Goal: Entertainment & Leisure: Consume media (video, audio)

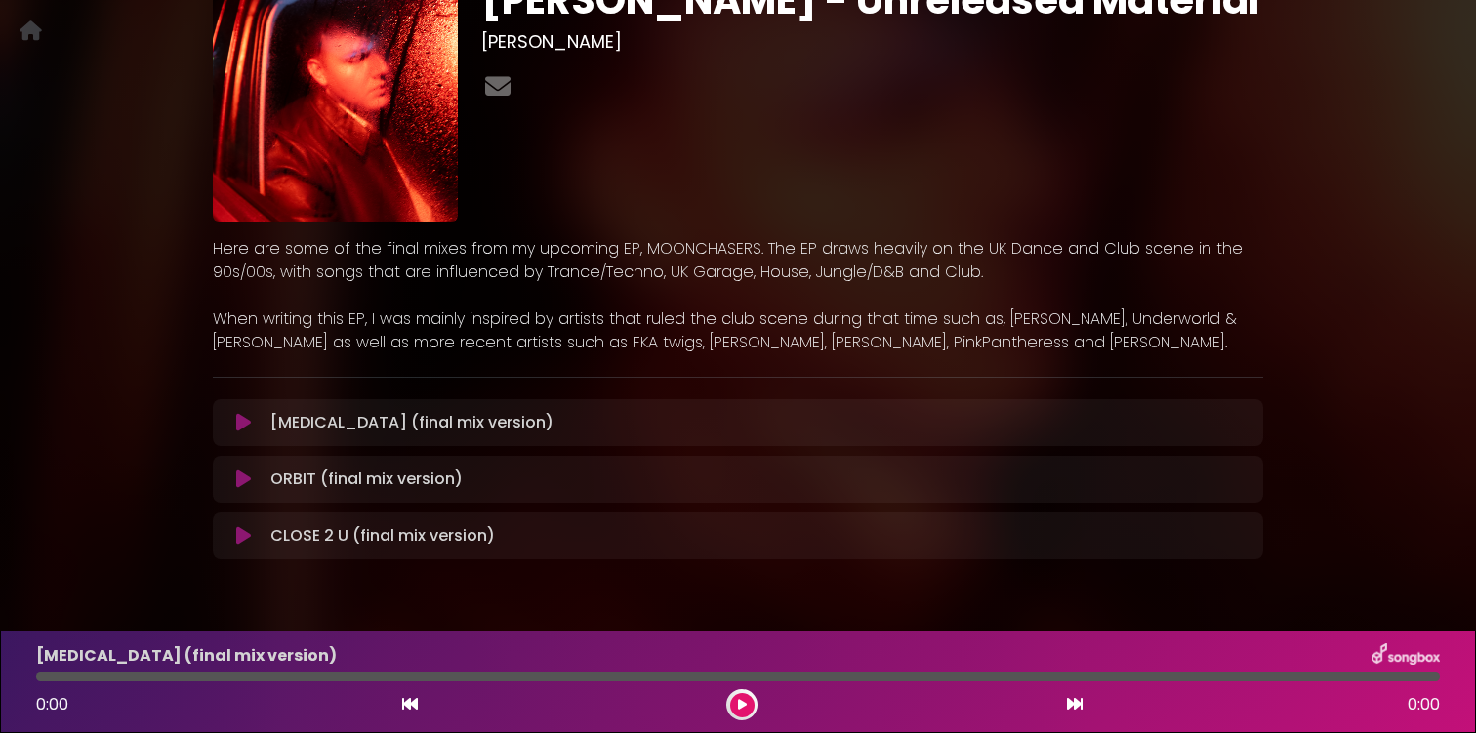
scroll to position [194, 0]
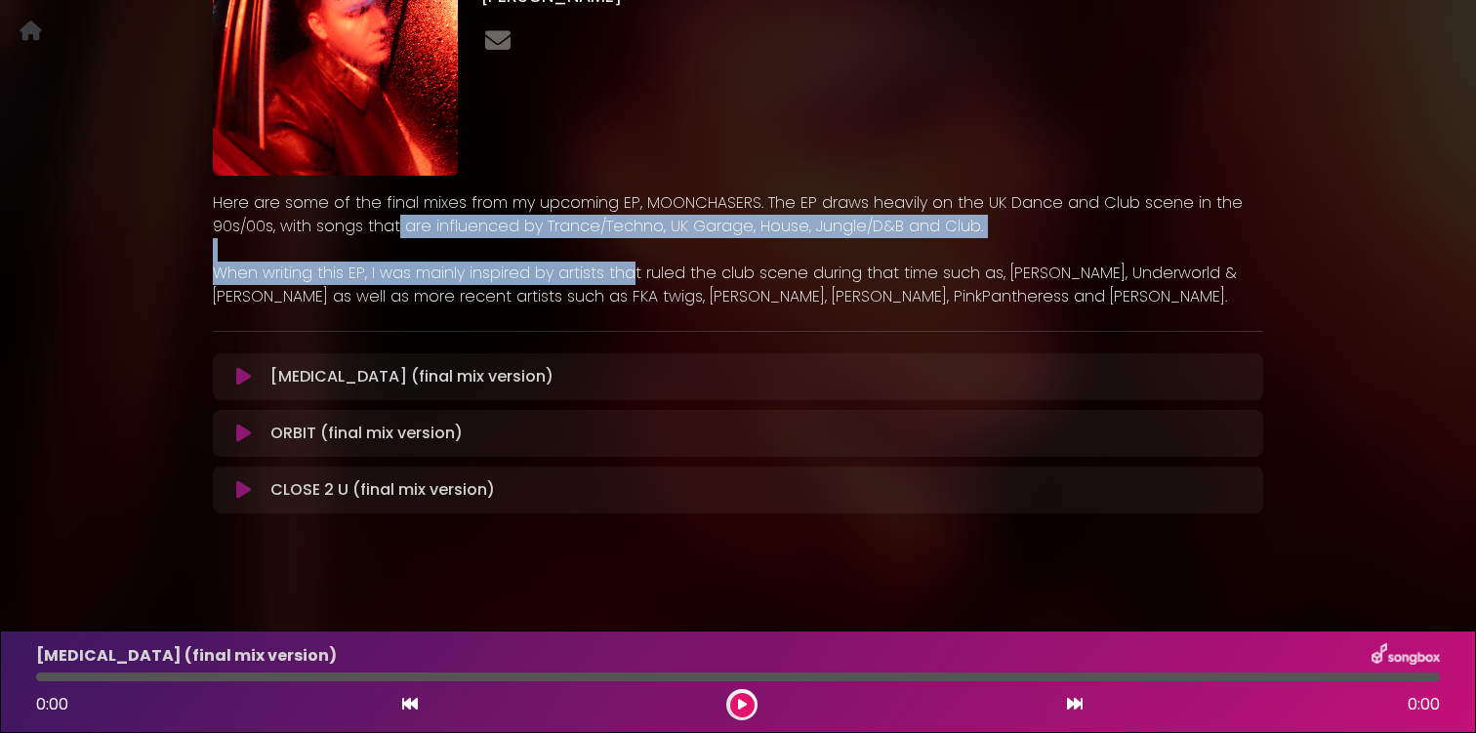
drag, startPoint x: 395, startPoint y: 228, endPoint x: 630, endPoint y: 266, distance: 237.4
click at [629, 264] on div "Here are some of the final mixes from my upcoming EP, MOONCHASERS. The EP draws…" at bounding box center [738, 249] width 1051 height 117
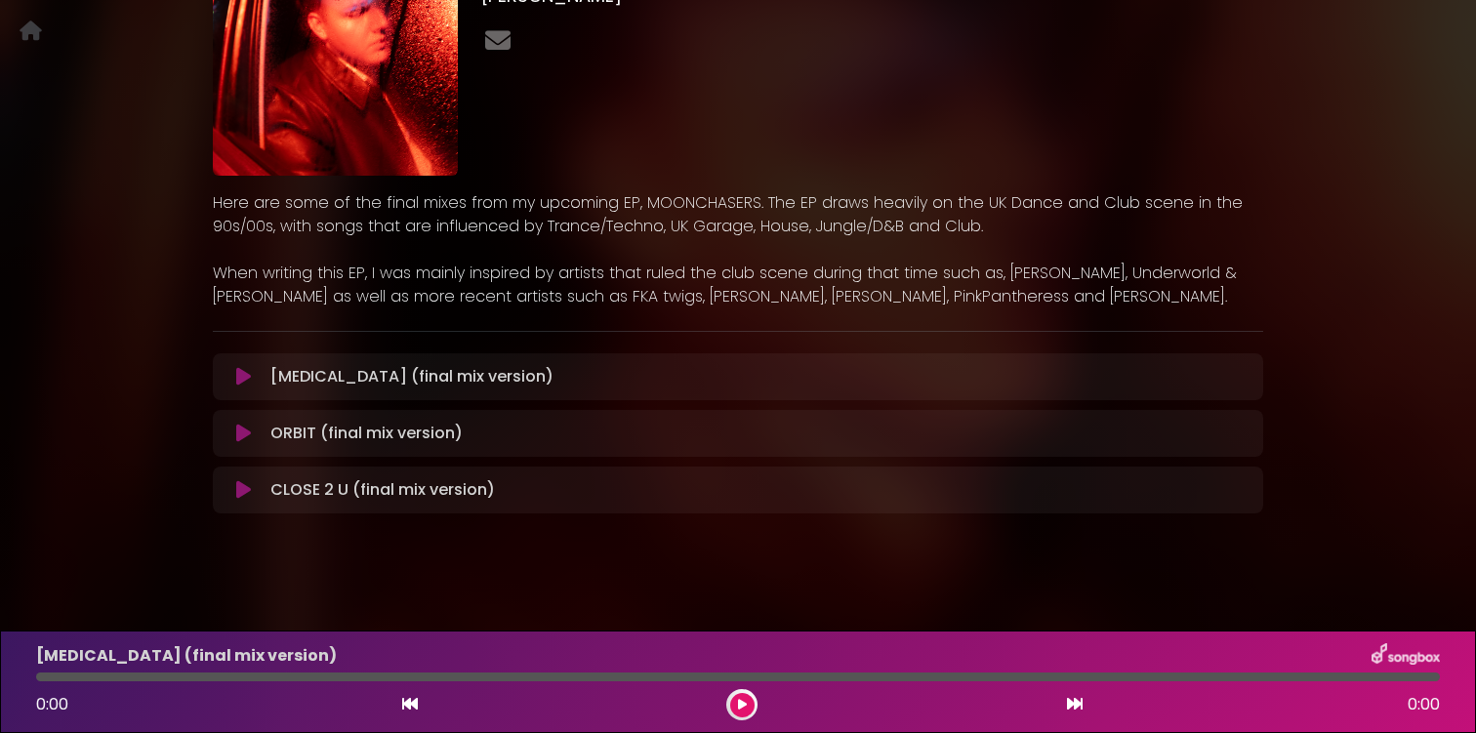
click at [650, 285] on p "When writing this EP, I was mainly inspired by artists that ruled the club scen…" at bounding box center [738, 285] width 1051 height 47
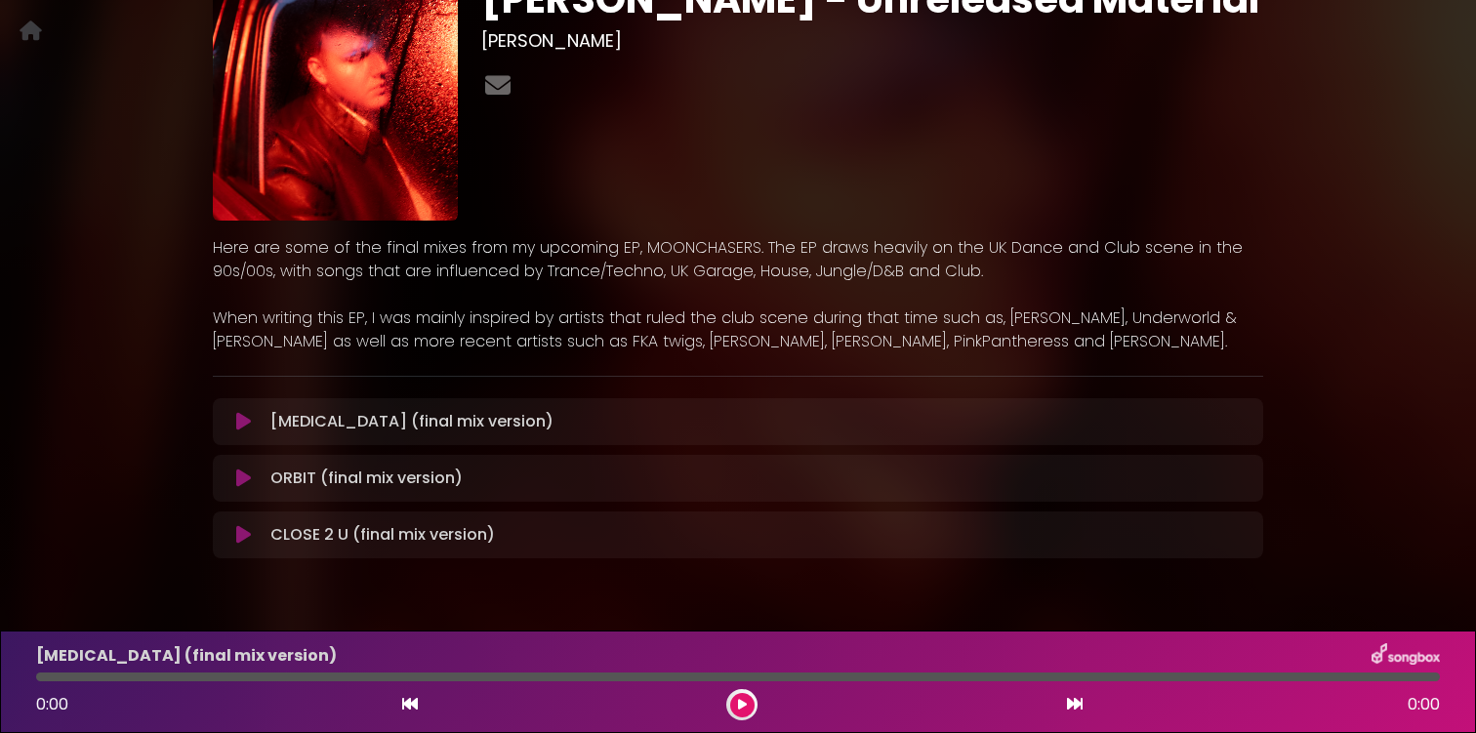
scroll to position [174, 0]
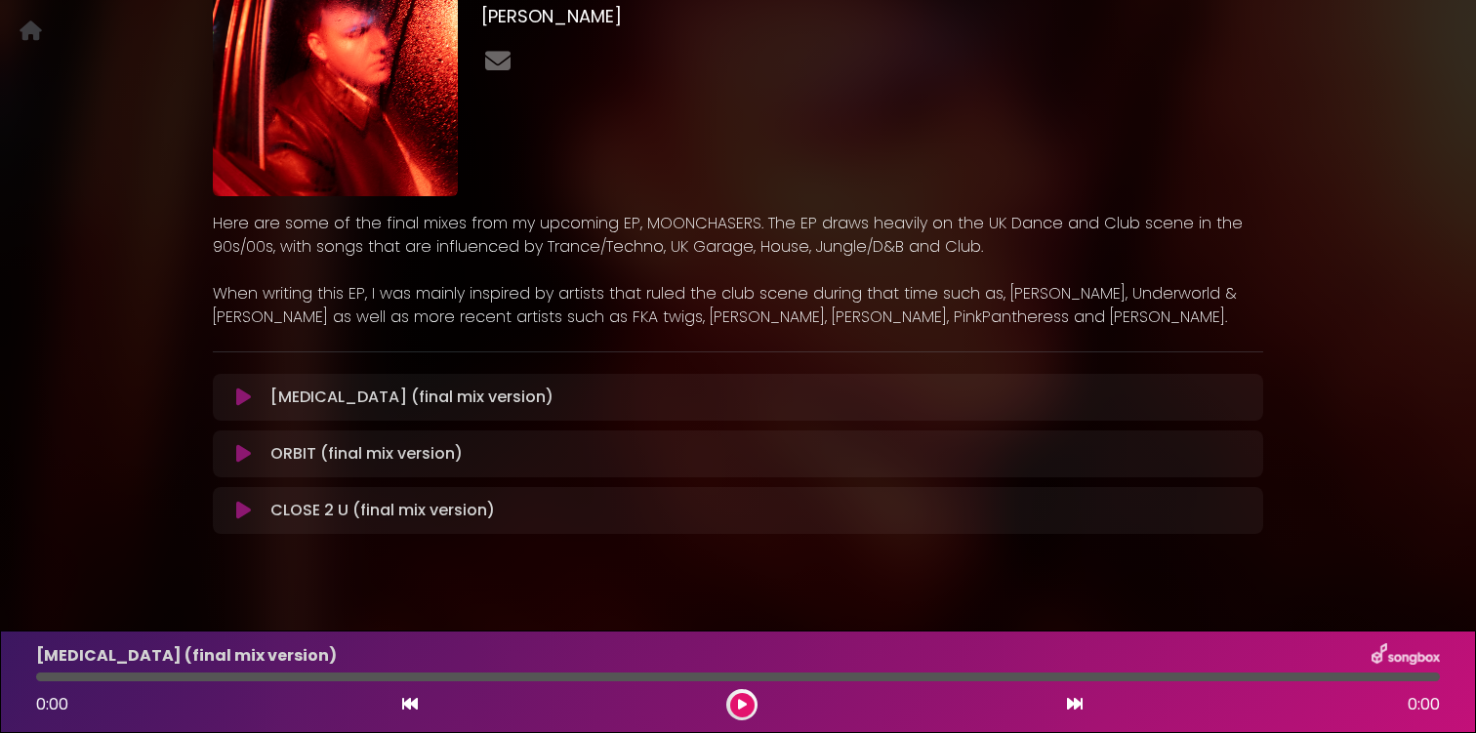
drag, startPoint x: 434, startPoint y: 235, endPoint x: 696, endPoint y: 319, distance: 275.8
click at [697, 319] on div "Here are some of the final mixes from my upcoming EP, MOONCHASERS. The EP draws…" at bounding box center [738, 270] width 1051 height 117
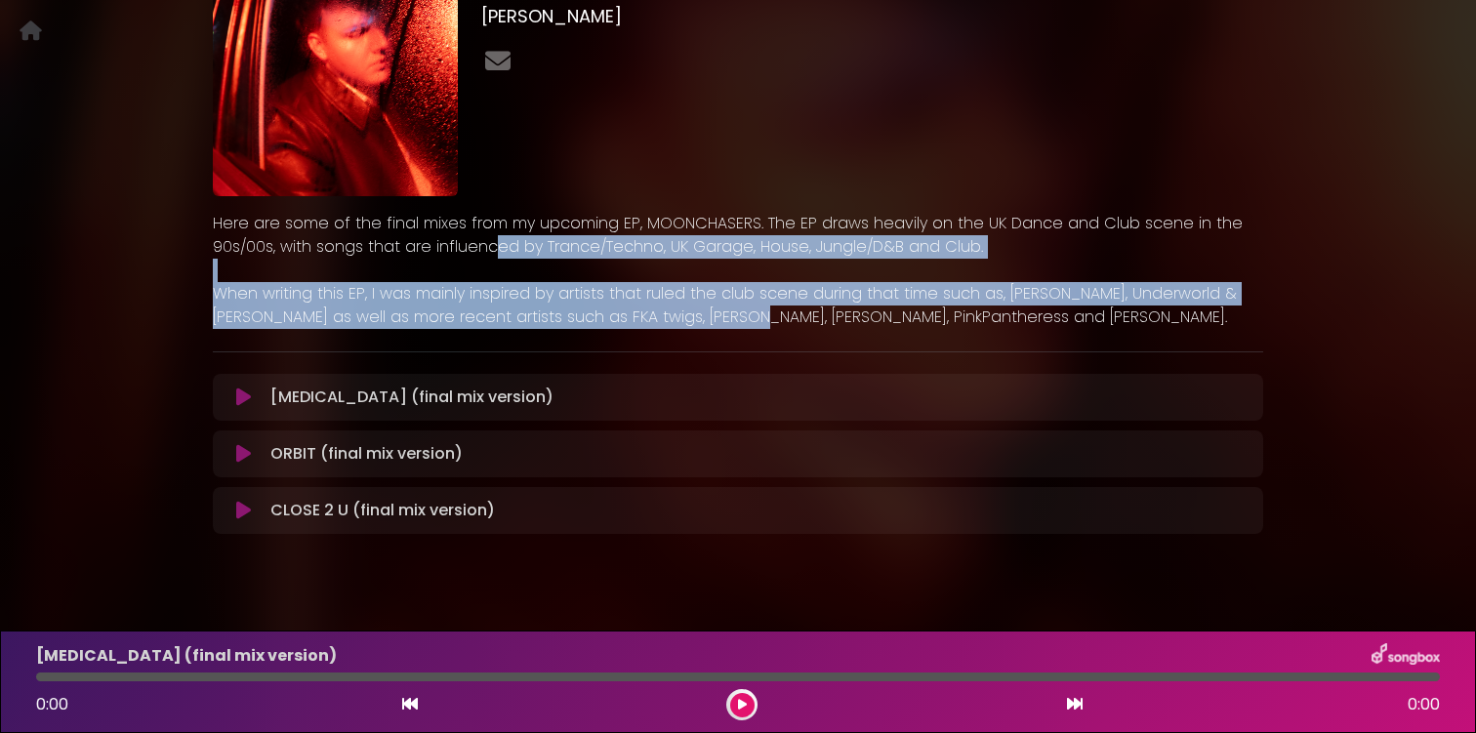
drag, startPoint x: 696, startPoint y: 319, endPoint x: 487, endPoint y: 248, distance: 220.8
click at [487, 248] on div "Here are some of the final mixes from my upcoming EP, MOONCHASERS. The EP draws…" at bounding box center [738, 270] width 1051 height 117
click at [487, 248] on p "Here are some of the final mixes from my upcoming EP, MOONCHASERS. The EP draws…" at bounding box center [738, 235] width 1051 height 47
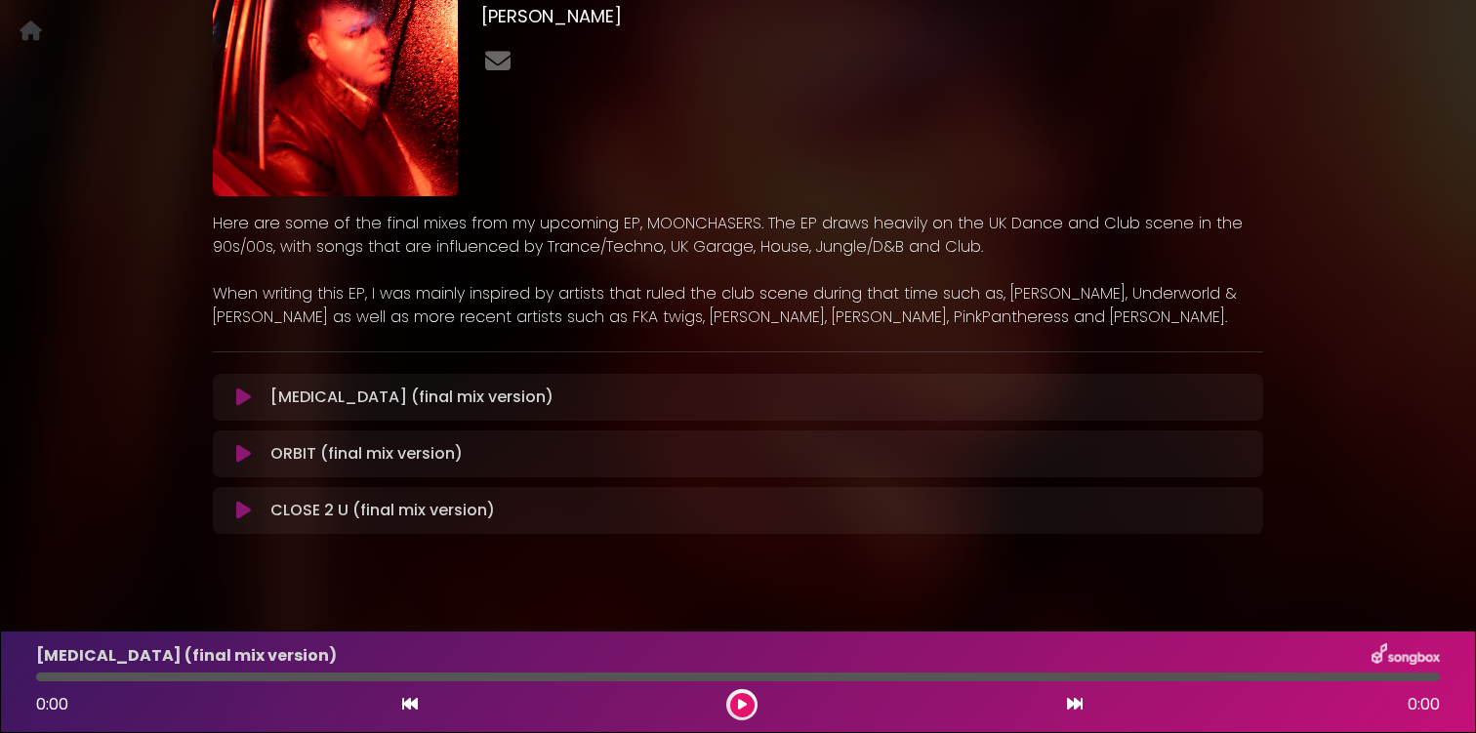
scroll to position [0, 0]
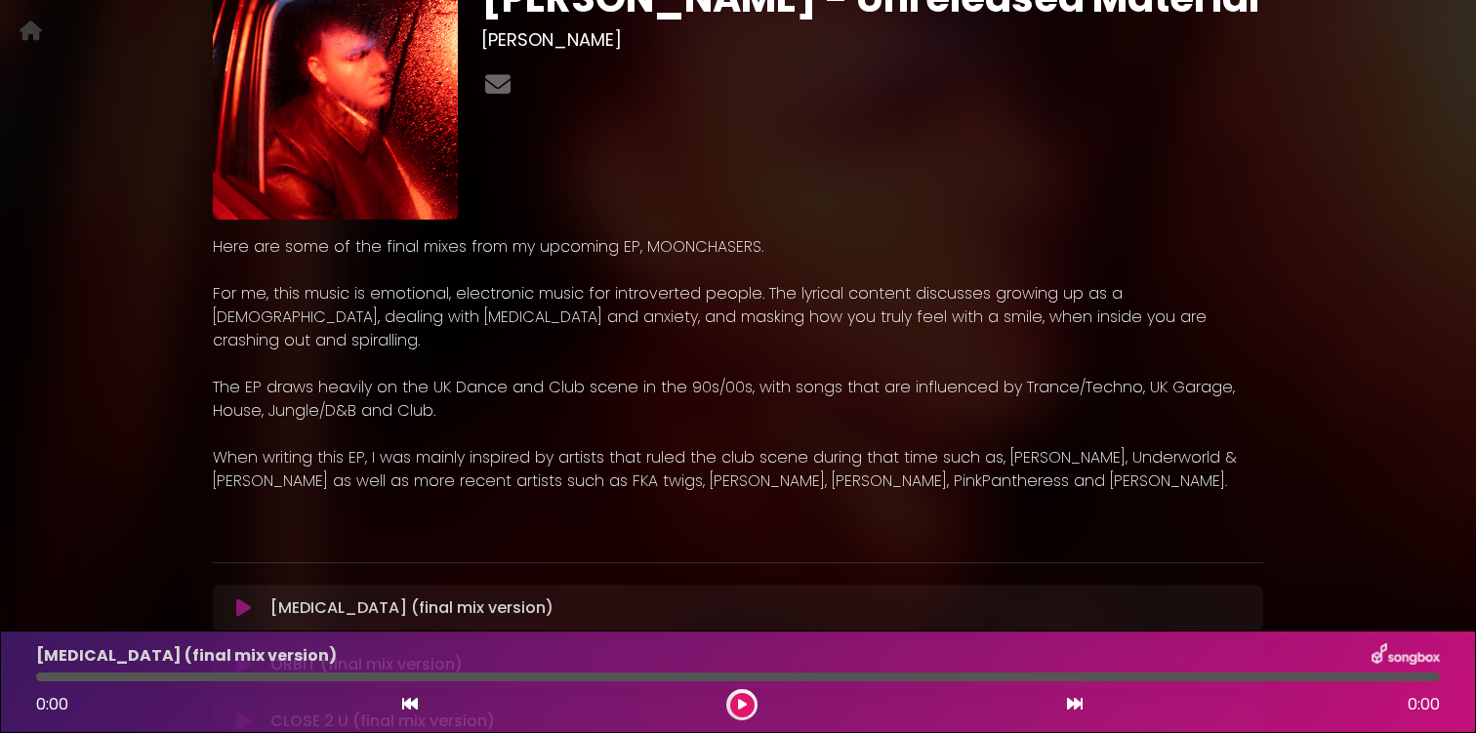
scroll to position [171, 0]
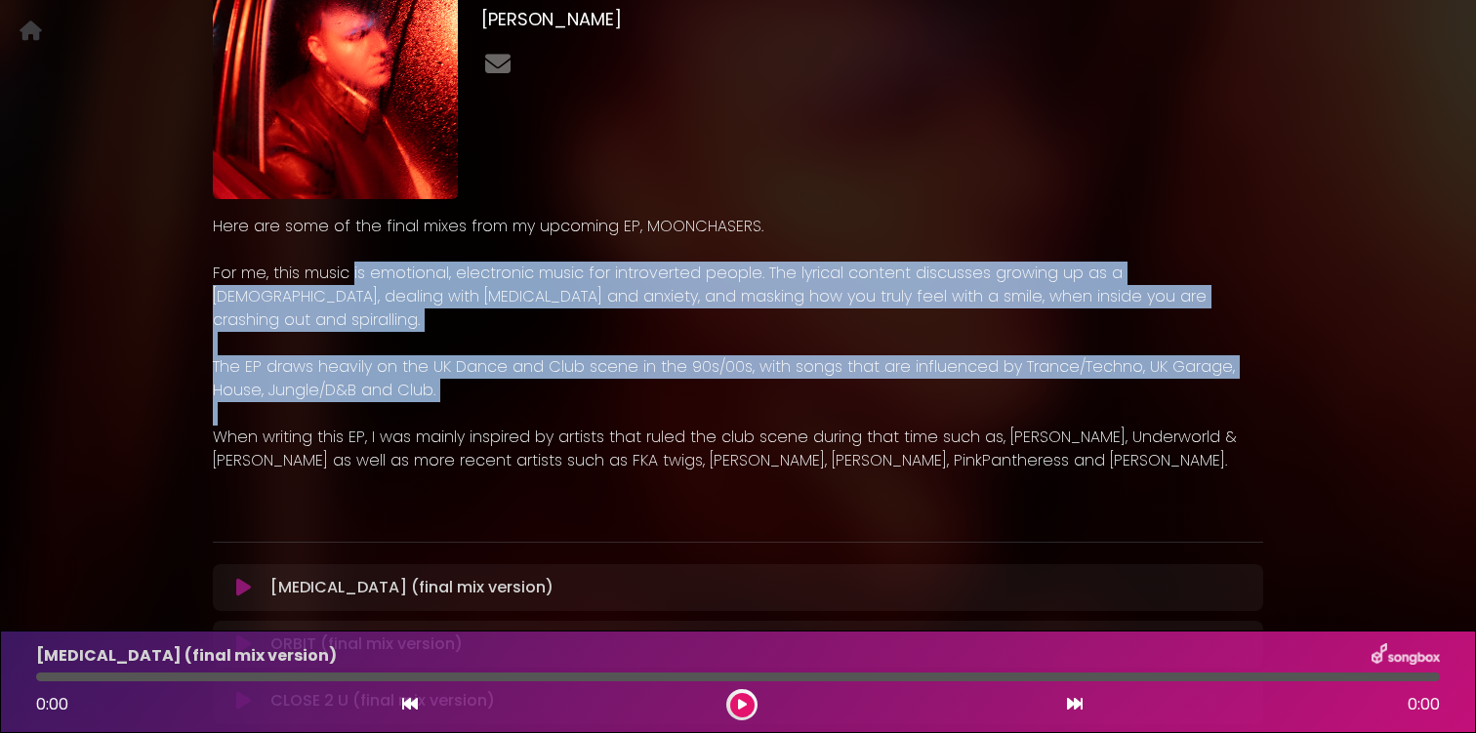
drag, startPoint x: 353, startPoint y: 273, endPoint x: 687, endPoint y: 395, distance: 355.6
click at [687, 395] on div "Here are some of the final mixes from my upcoming EP, MOONCHASERS. For me, this…" at bounding box center [738, 367] width 1051 height 305
click at [687, 402] on p at bounding box center [738, 413] width 1051 height 23
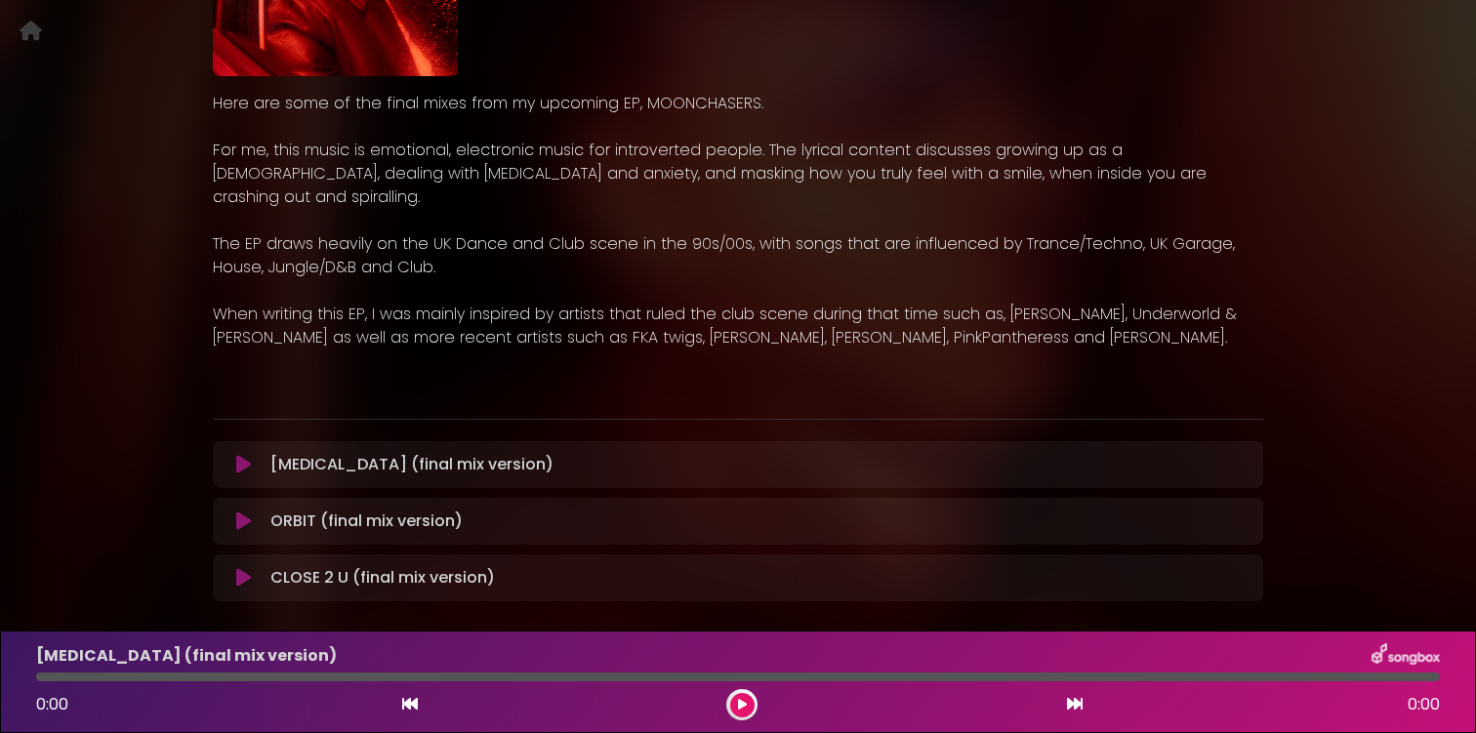
scroll to position [0, 0]
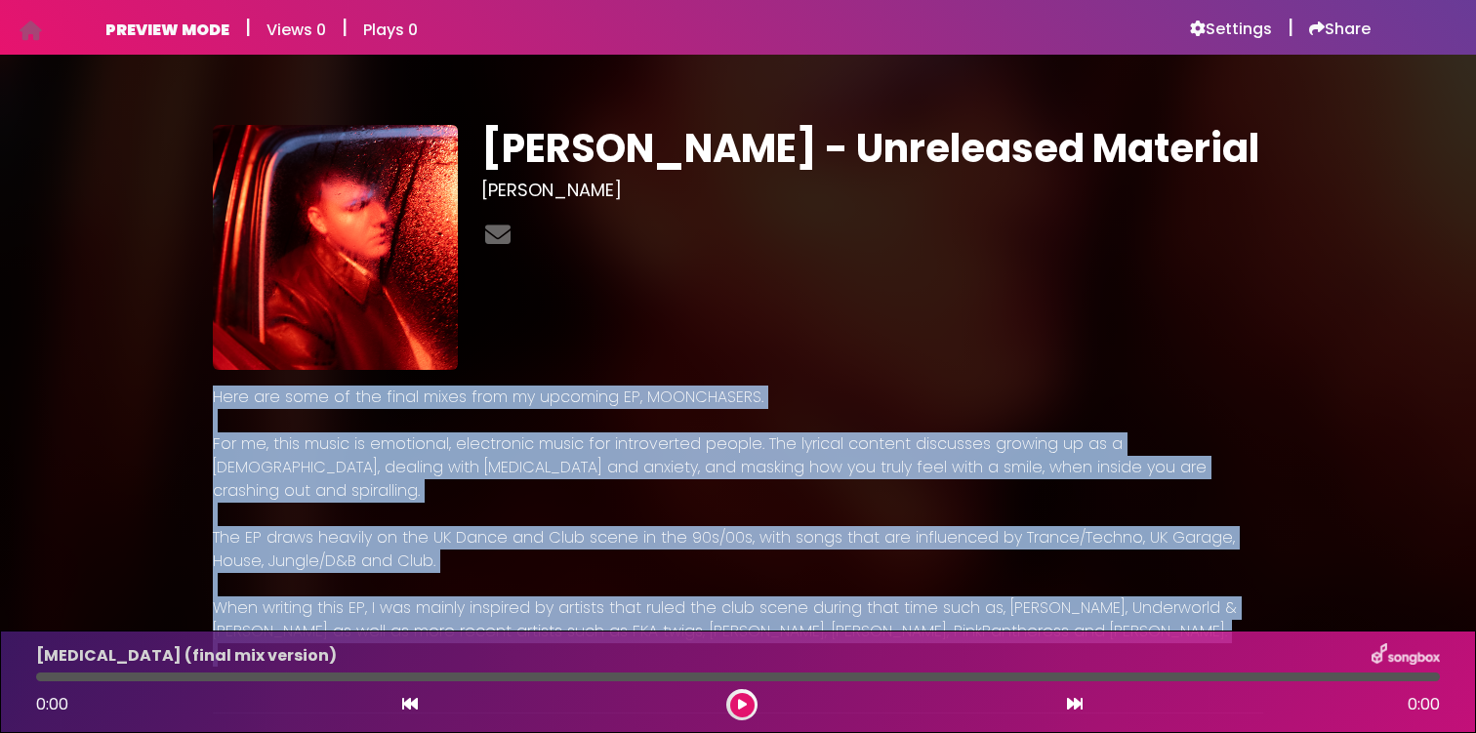
drag, startPoint x: 215, startPoint y: 395, endPoint x: 1042, endPoint y: 621, distance: 857.6
click at [1042, 621] on div "Here are some of the final mixes from my upcoming EP, MOONCHASERS. For me, this…" at bounding box center [738, 538] width 1051 height 305
copy div "Here are some of the final mixes from my upcoming EP, MOONCHASERS. For me, this…"
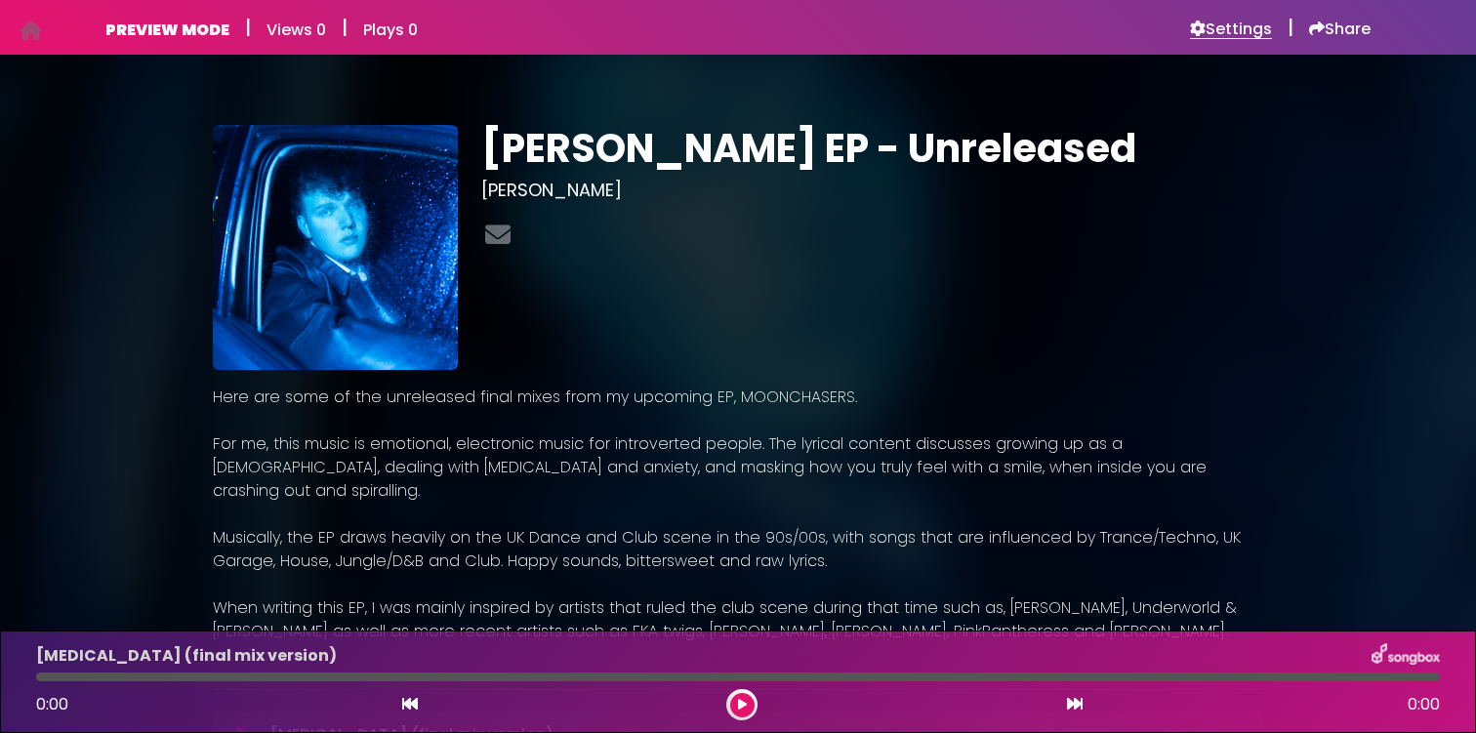
click at [1248, 35] on h6 "Settings" at bounding box center [1231, 30] width 82 height 20
click at [497, 247] on icon at bounding box center [497, 234] width 33 height 25
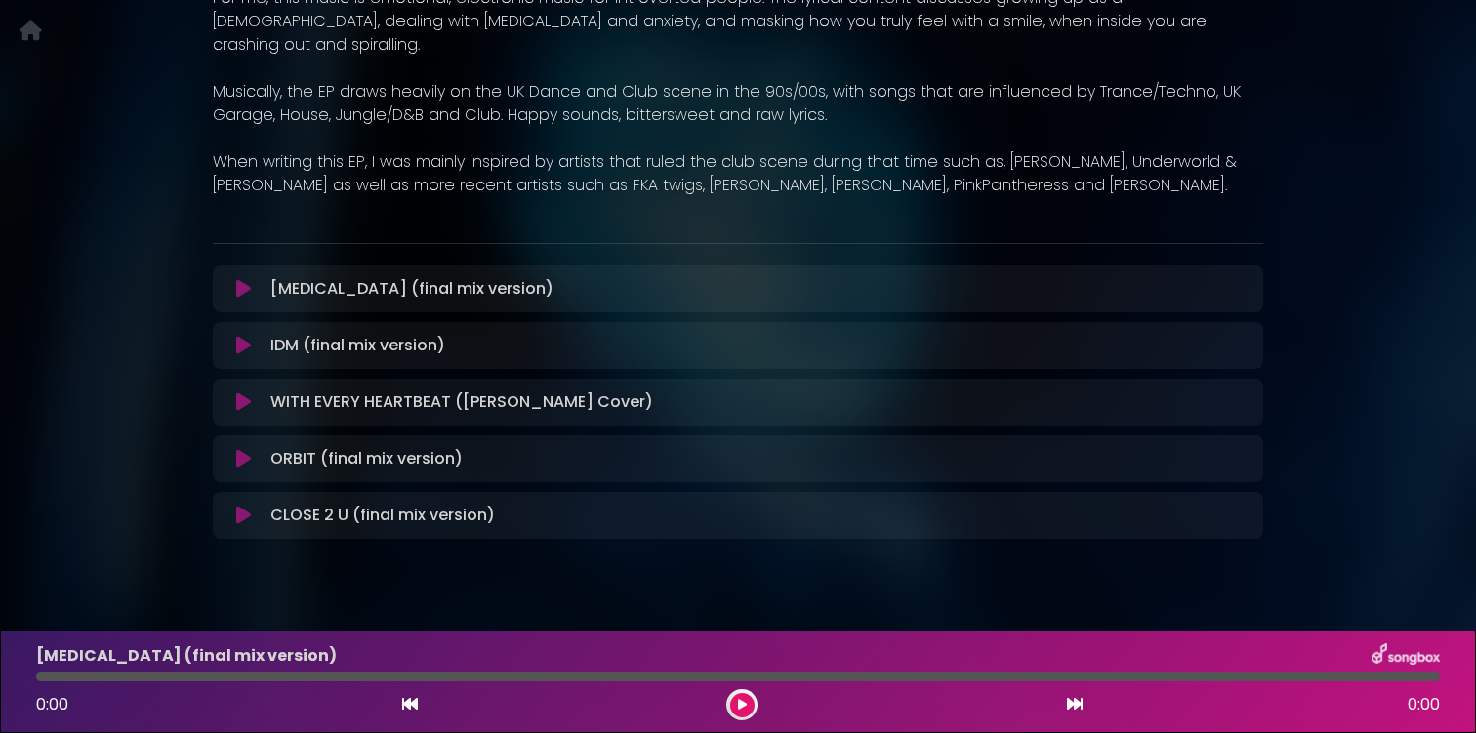
scroll to position [455, 0]
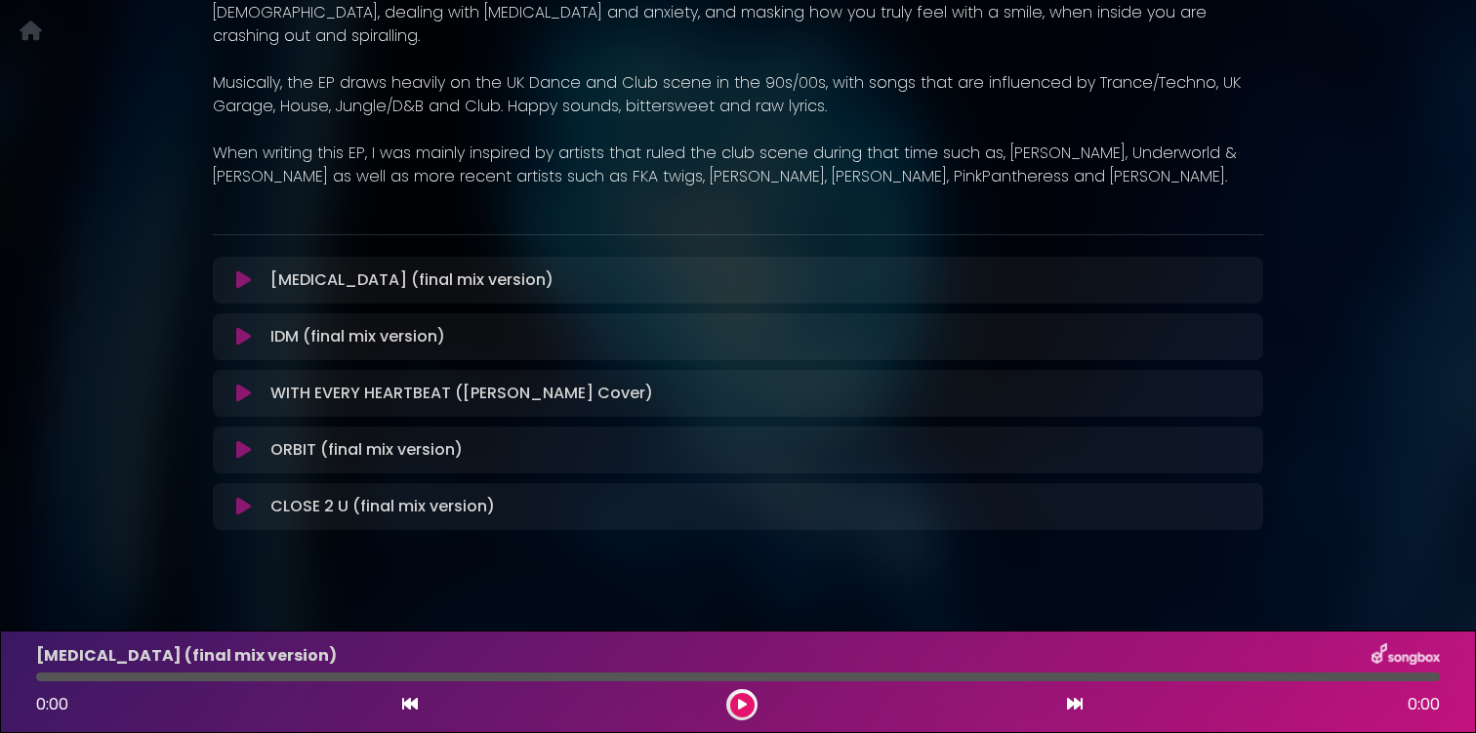
click at [739, 705] on icon at bounding box center [742, 705] width 9 height 12
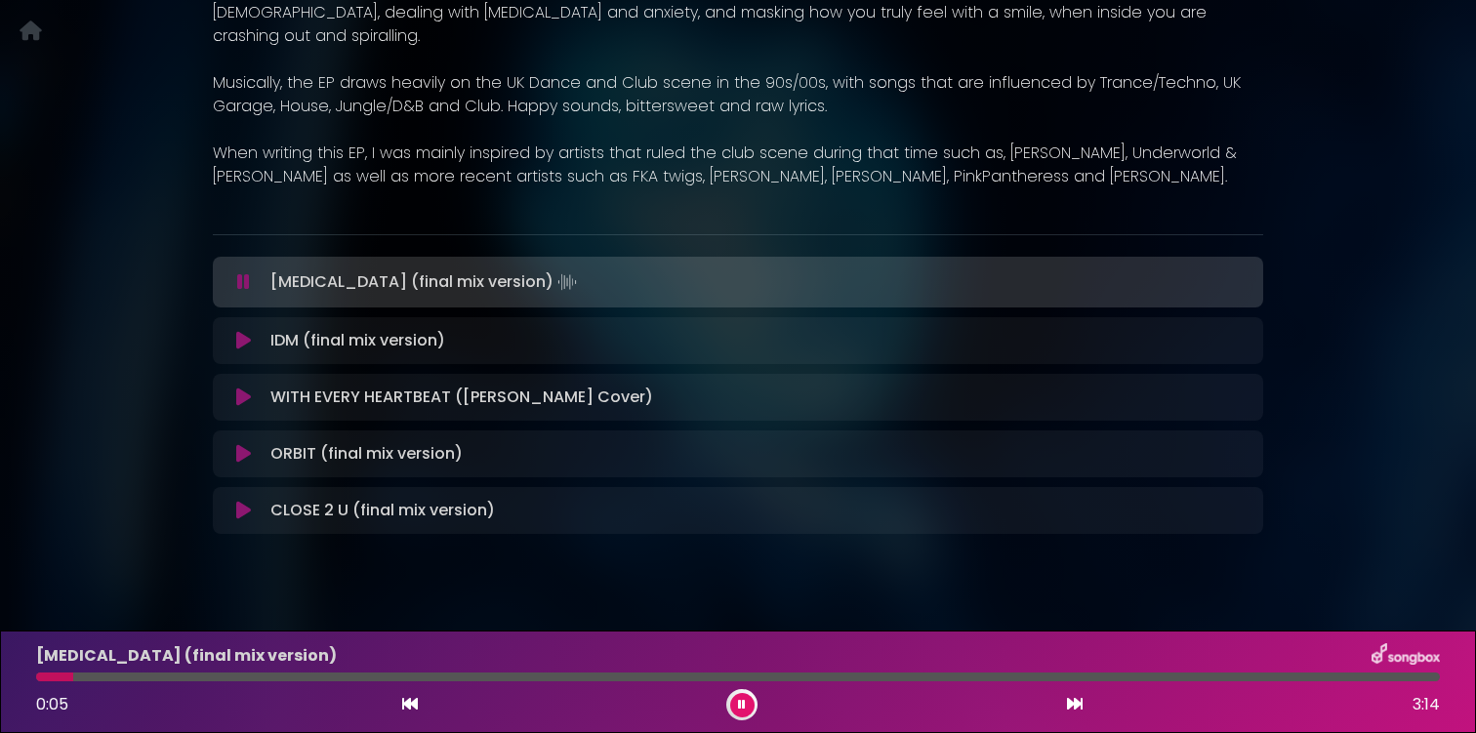
click at [739, 705] on icon at bounding box center [742, 705] width 8 height 12
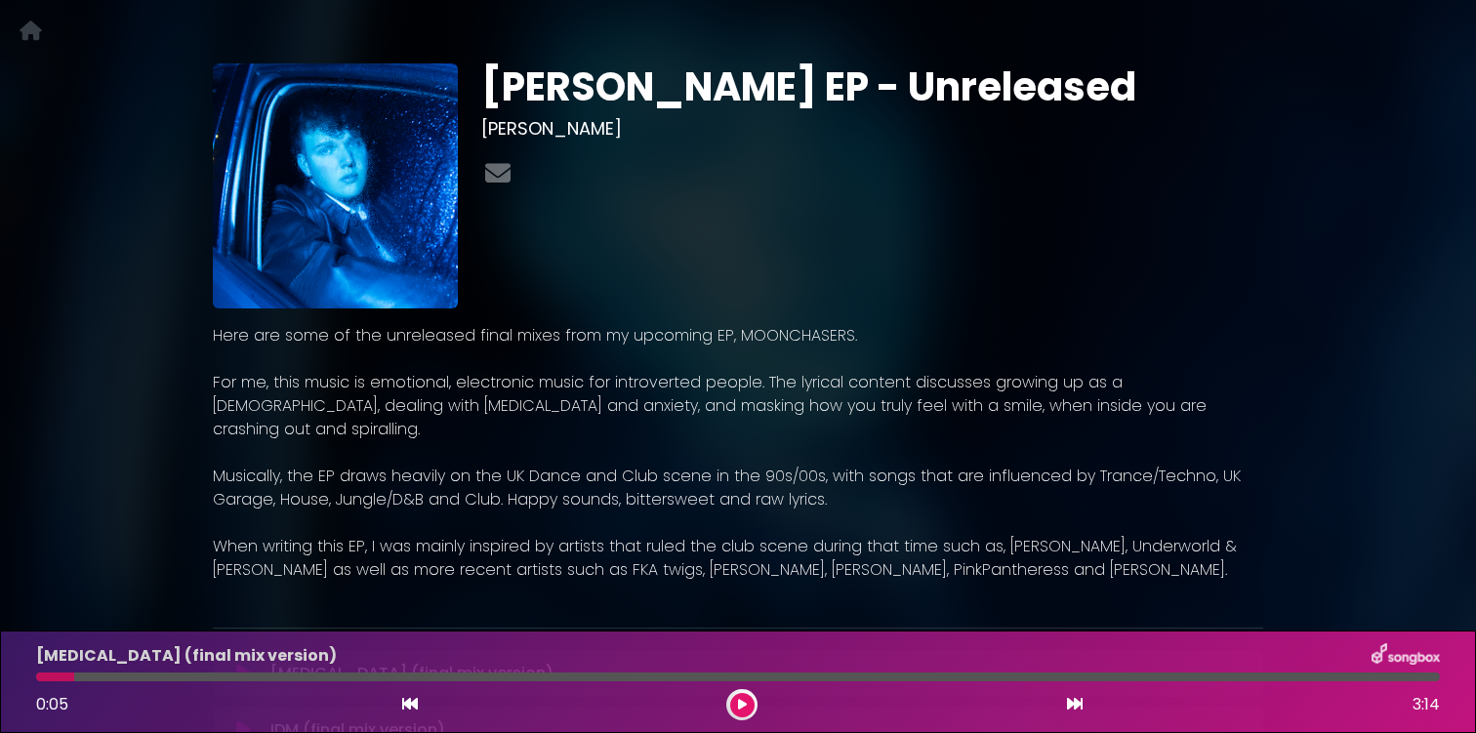
scroll to position [0, 0]
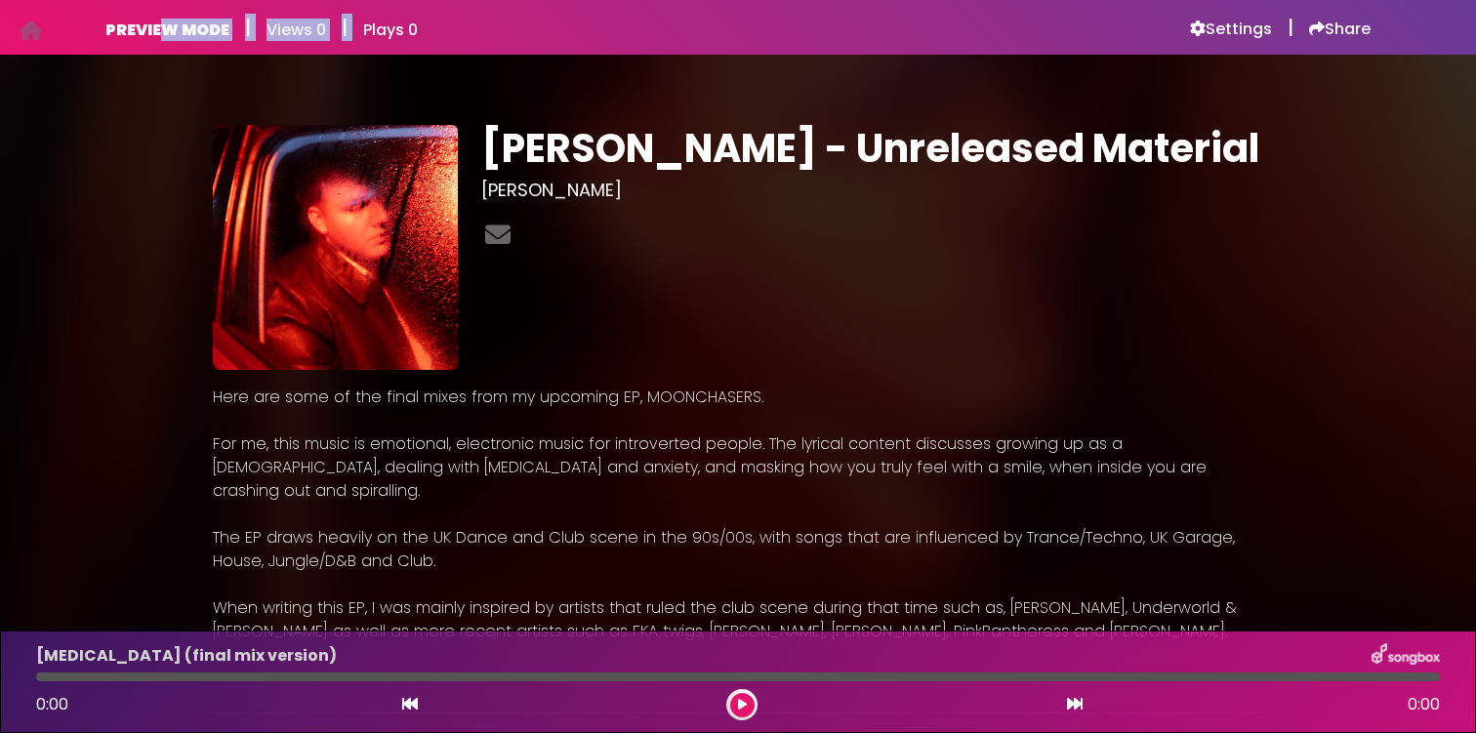
drag, startPoint x: 163, startPoint y: 26, endPoint x: 521, endPoint y: 15, distance: 358.6
click at [518, 11] on div "PREVIEW MODE | Views 0 | Plays 0 Settings | Share Views 0" at bounding box center [738, 27] width 1289 height 55
click at [1239, 23] on h6 "Settings" at bounding box center [1231, 30] width 82 height 20
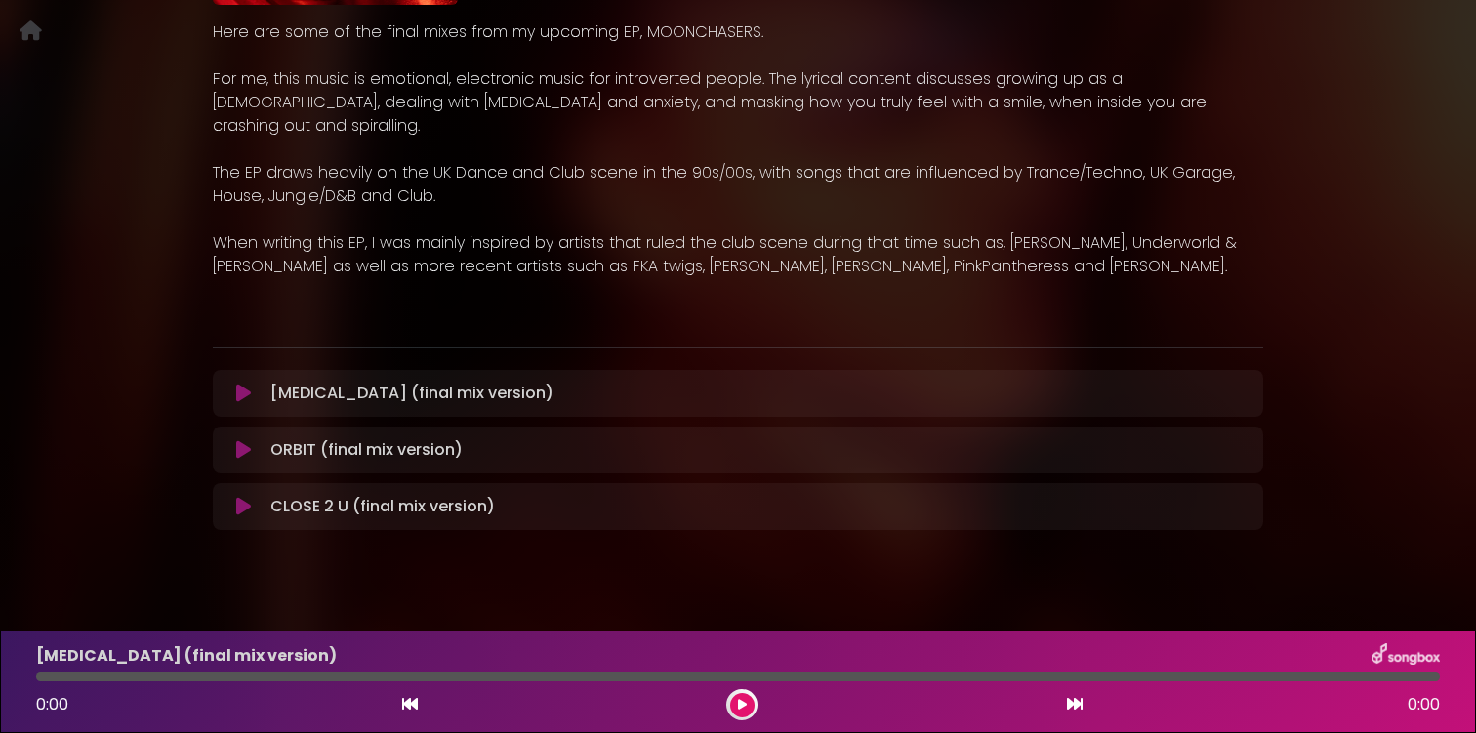
click at [622, 370] on div "[MEDICAL_DATA] (final mix version) Loading Track... Your Feedback Name" at bounding box center [738, 393] width 1051 height 47
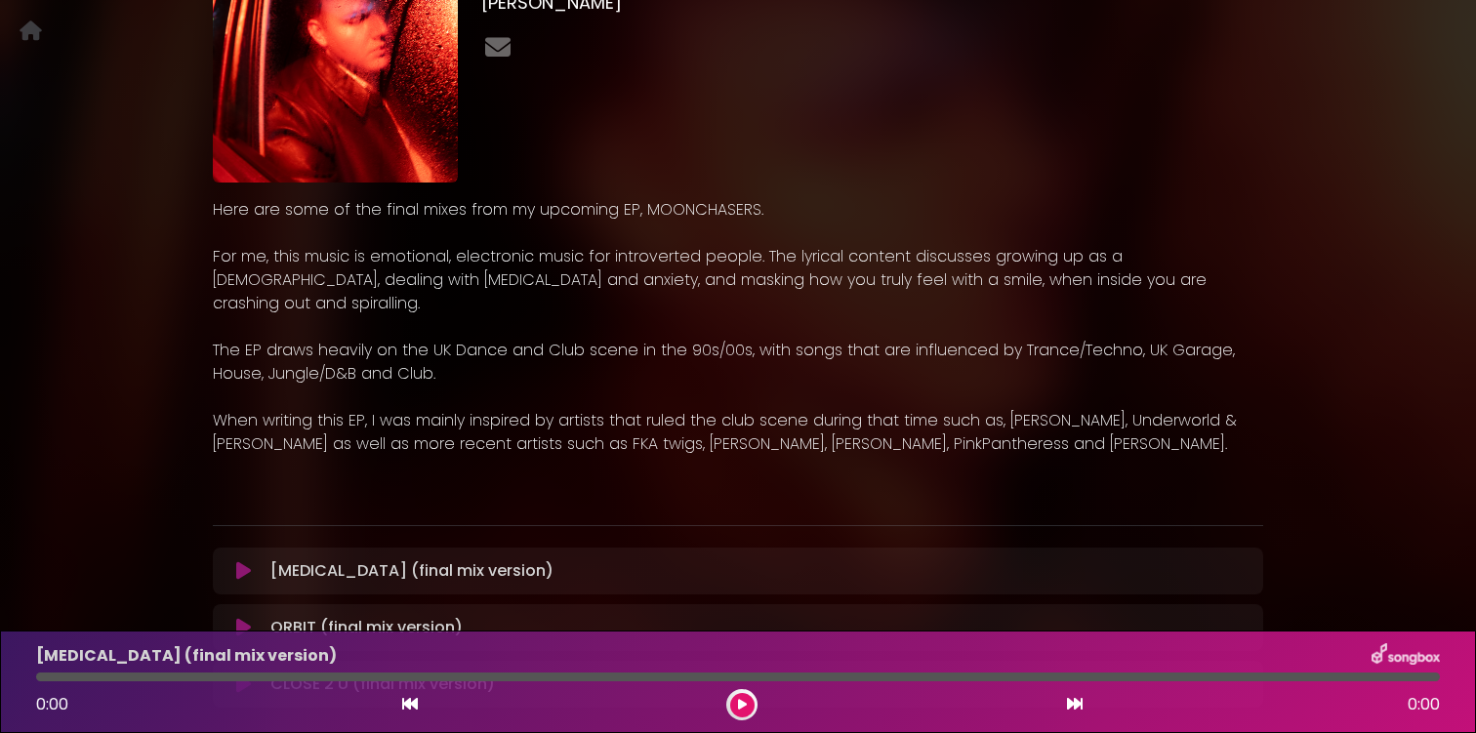
scroll to position [0, 0]
